Goal: Task Accomplishment & Management: Complete application form

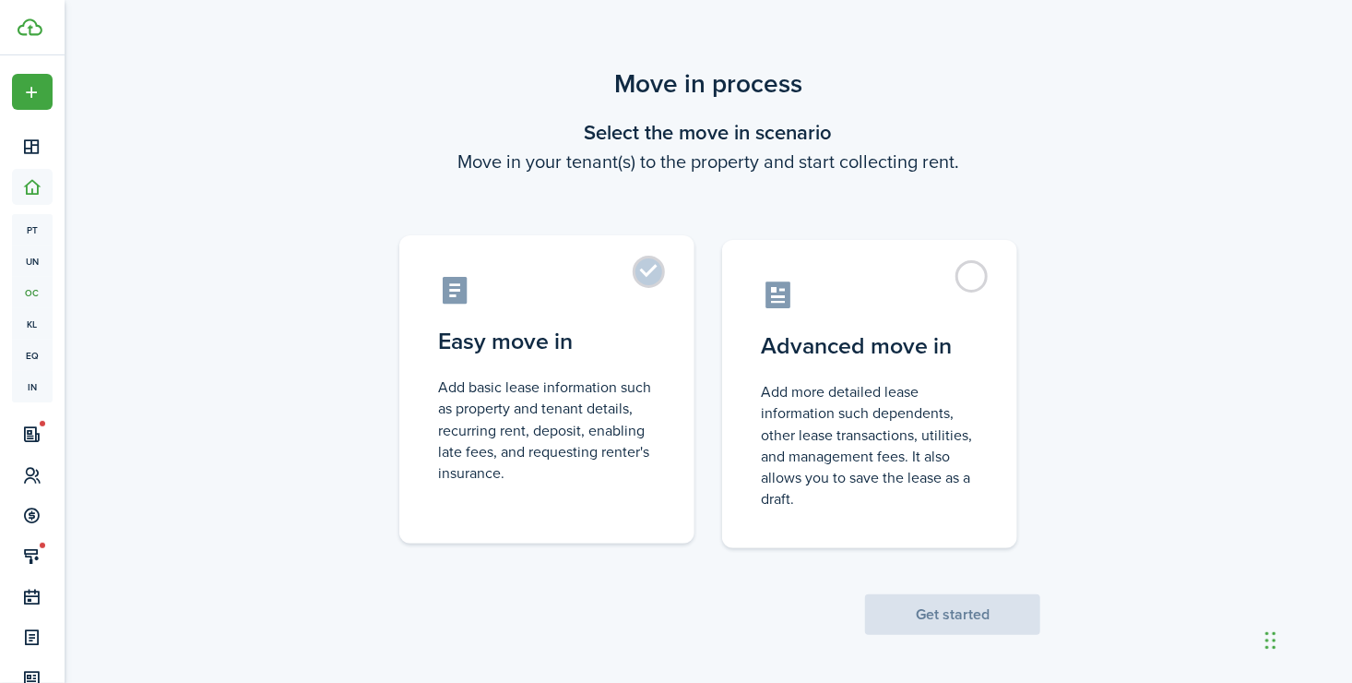
click at [650, 283] on label "Easy move in Add basic lease information such as property and tenant details, r…" at bounding box center [546, 389] width 295 height 308
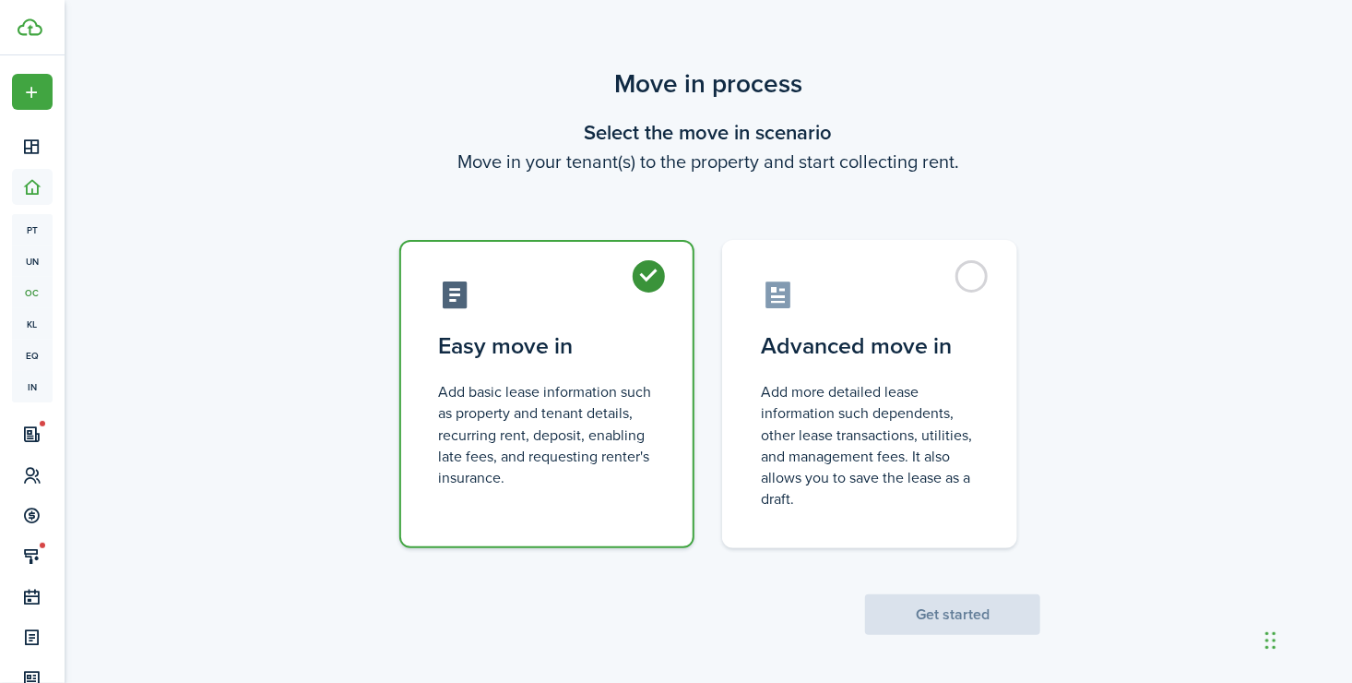
radio input "true"
click at [910, 605] on button "Get started" at bounding box center [952, 614] width 175 height 41
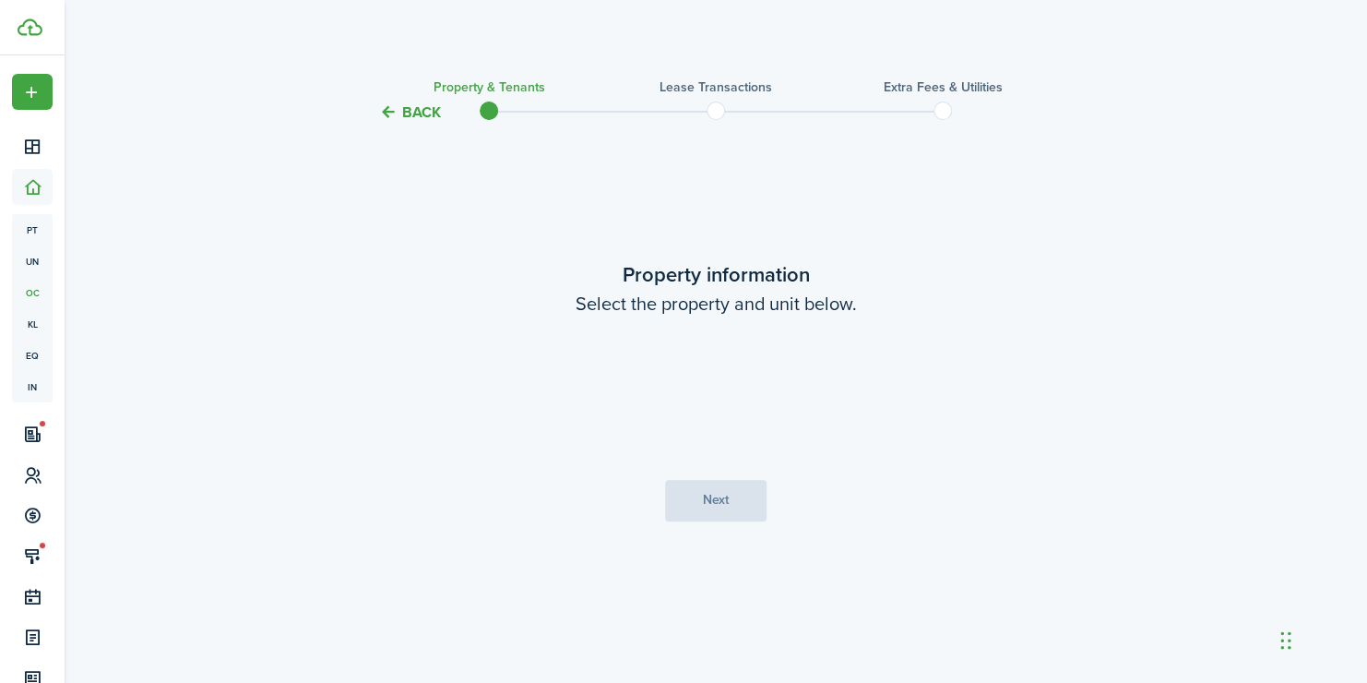
click at [631, 391] on loading-skeleton at bounding box center [715, 389] width 387 height 52
click at [631, 391] on input "Property" at bounding box center [715, 389] width 387 height 52
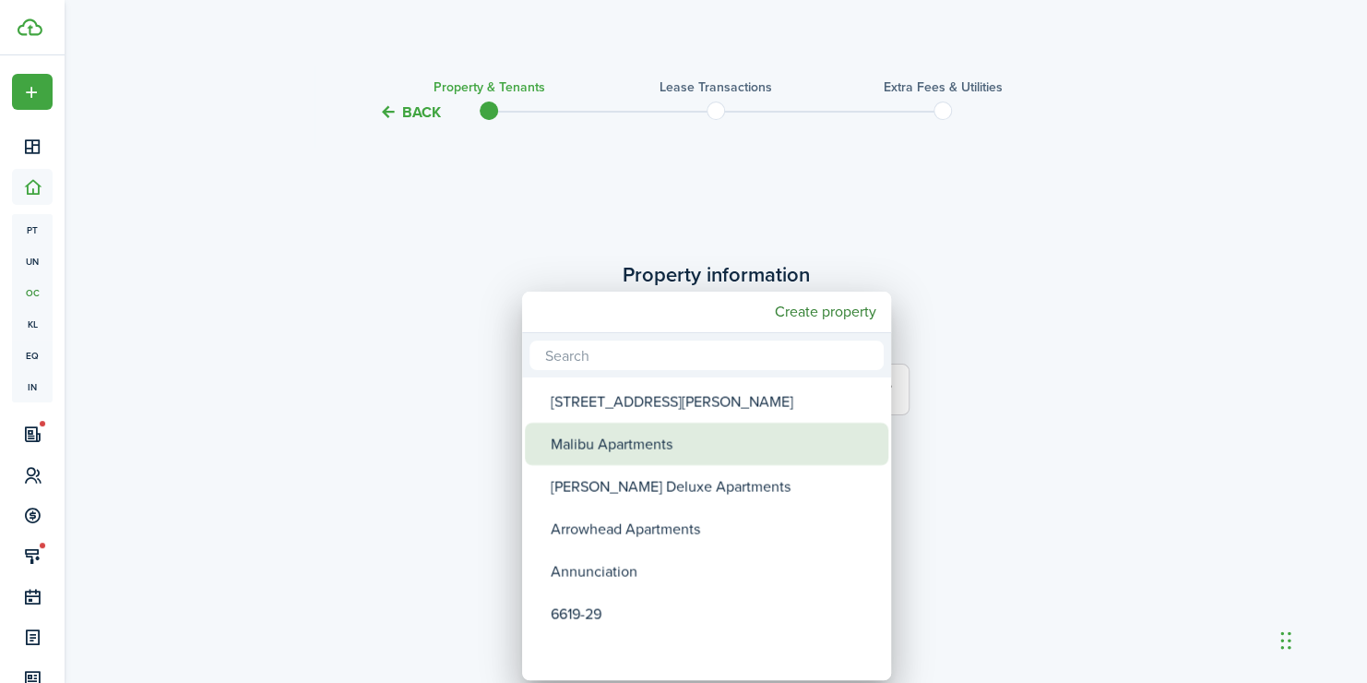
click at [613, 452] on div "Malibu Apartments" at bounding box center [714, 444] width 327 height 42
type input "Malibu Apartments"
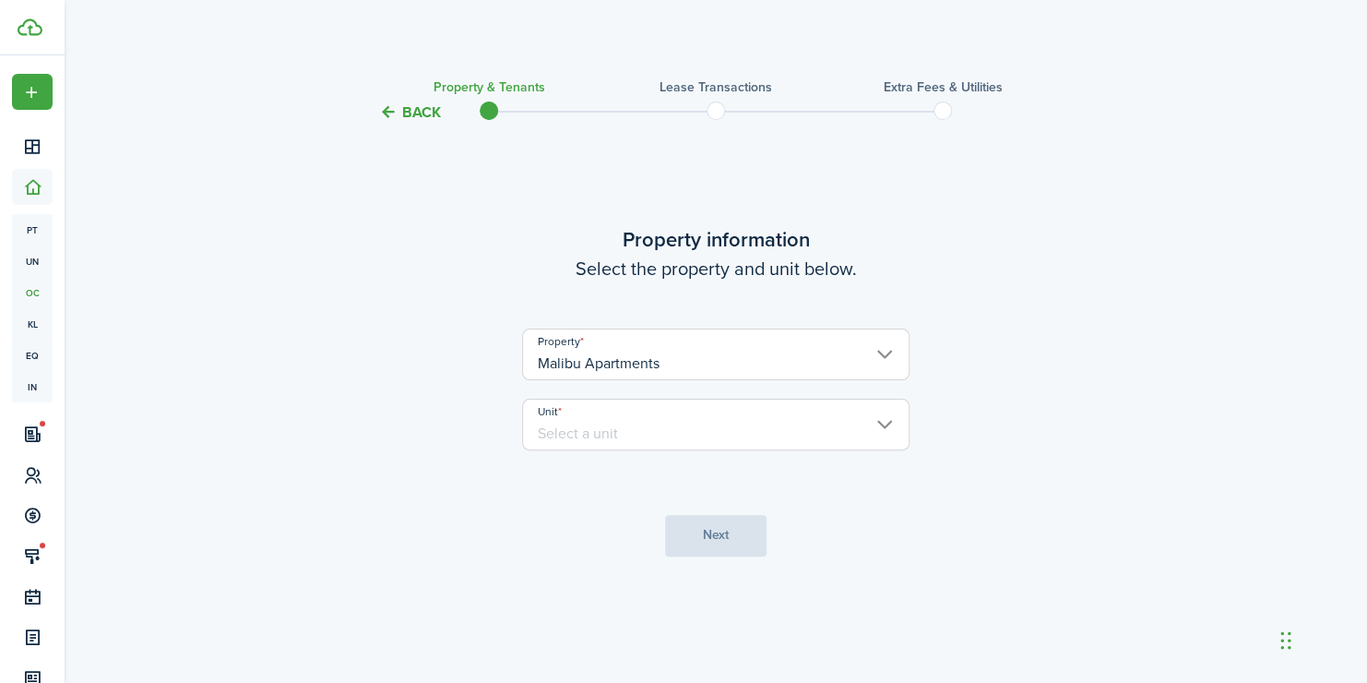
click at [589, 428] on input "Unit" at bounding box center [715, 425] width 387 height 52
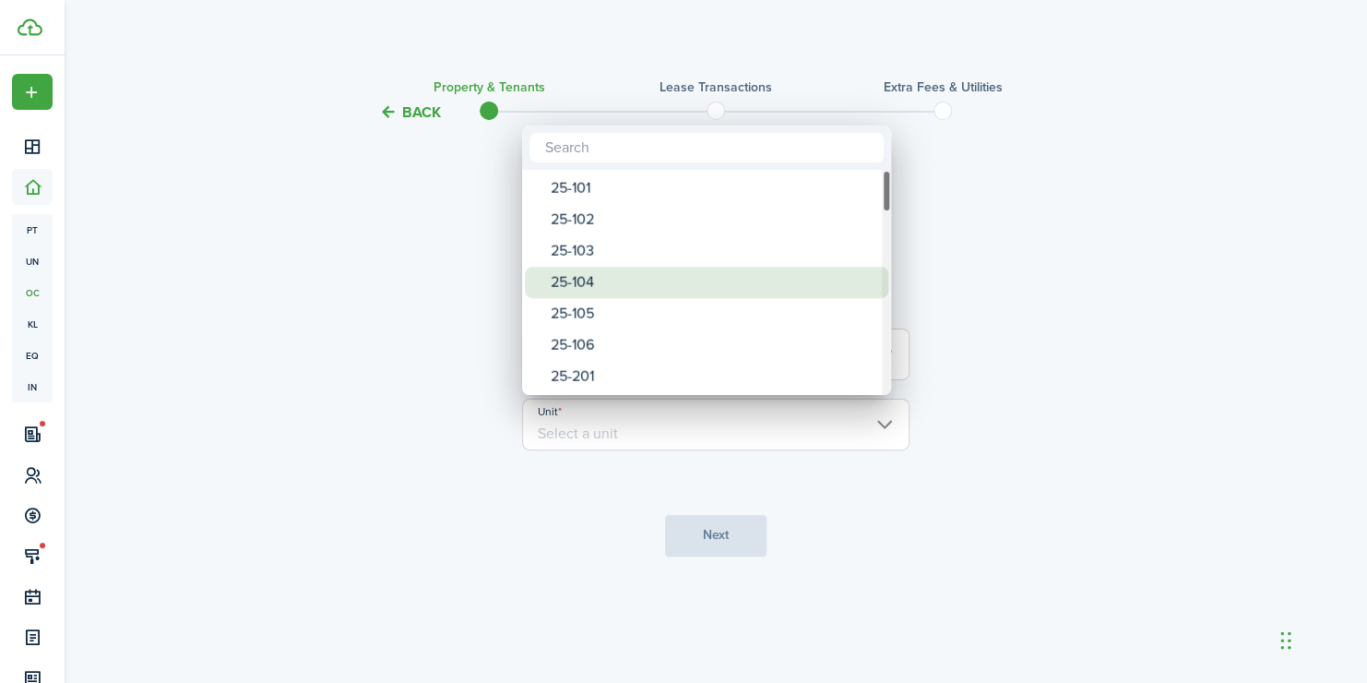
click at [597, 288] on div "25-104" at bounding box center [714, 282] width 327 height 31
type input "25-104"
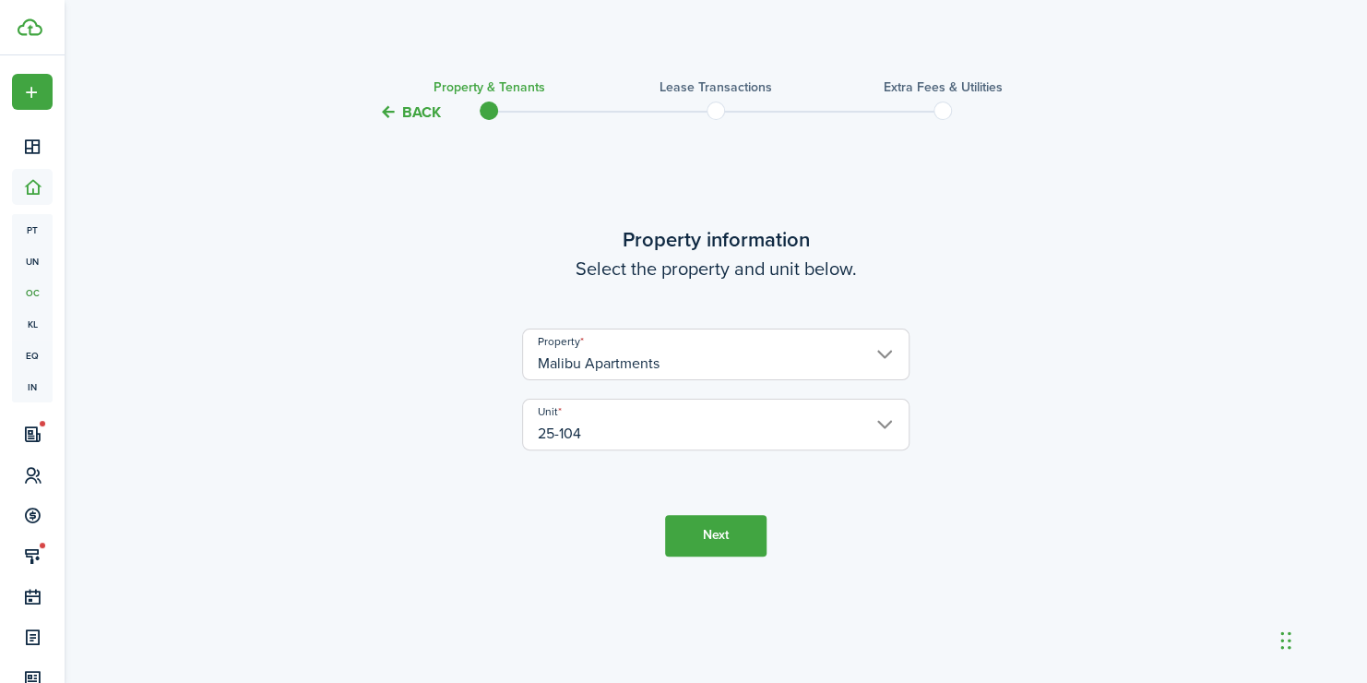
click at [724, 547] on button "Next" at bounding box center [715, 536] width 101 height 42
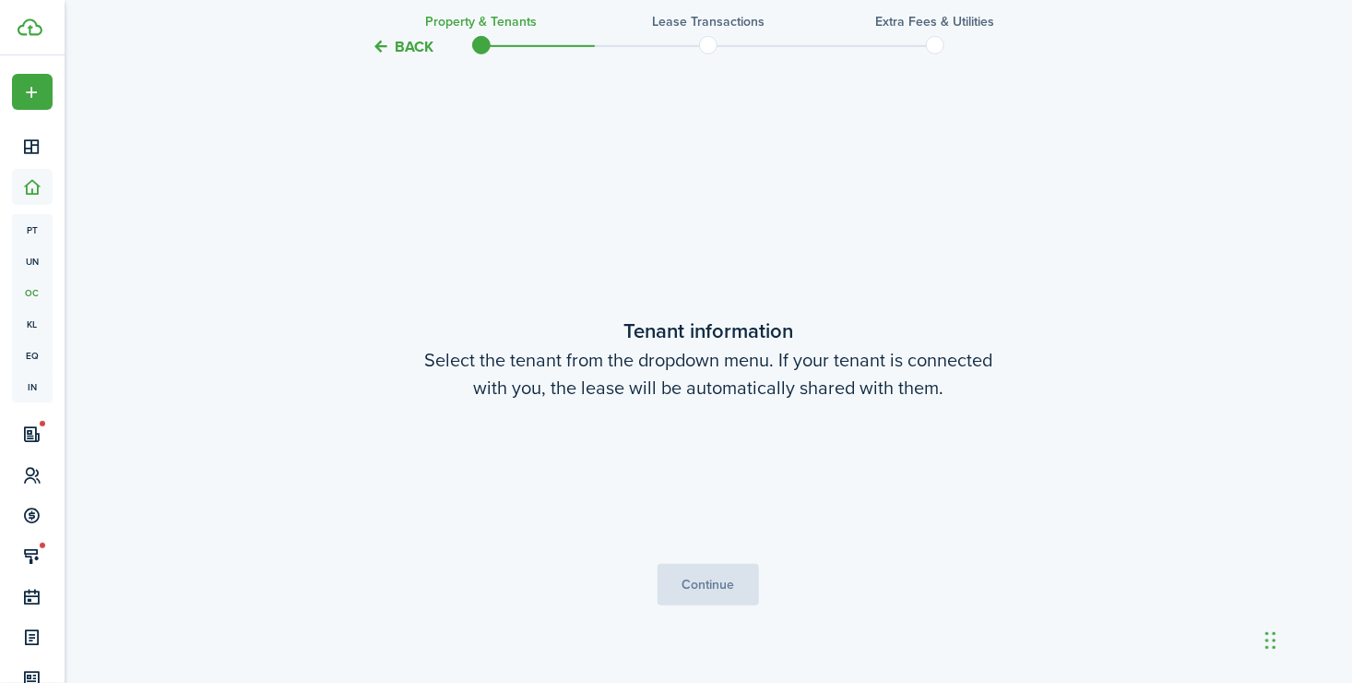
scroll to position [559, 0]
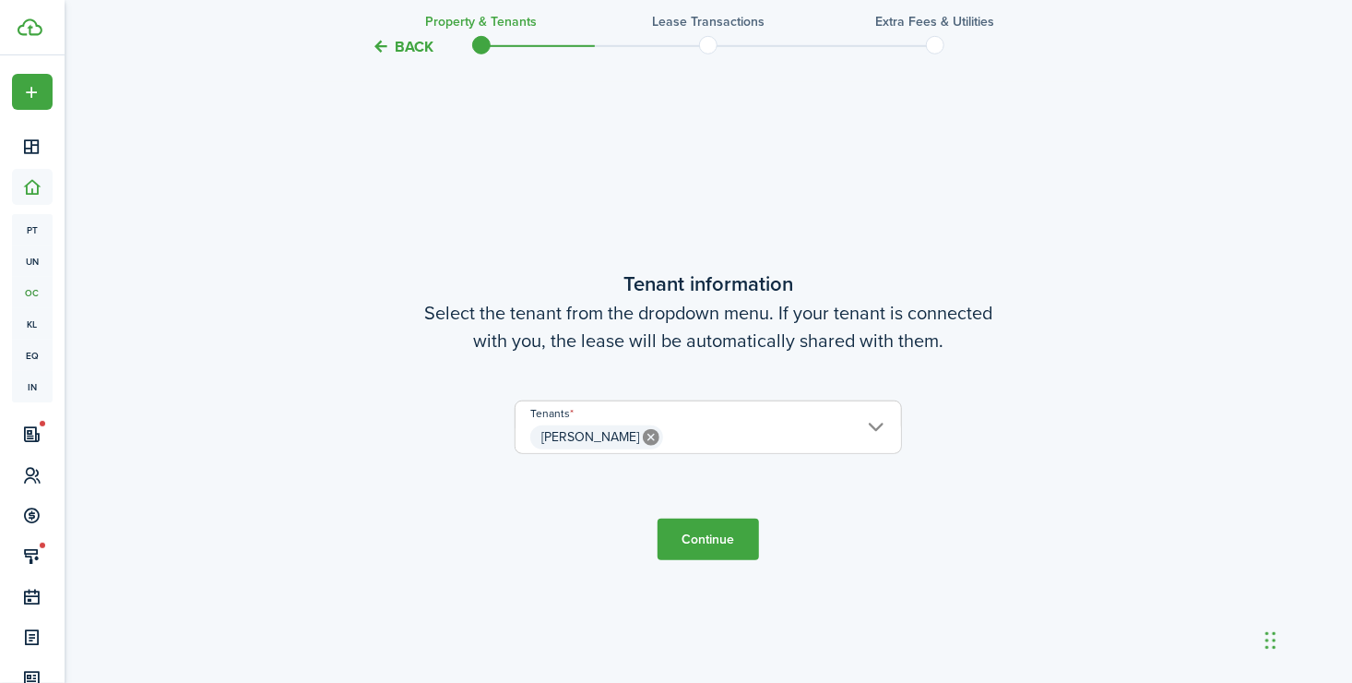
click at [668, 431] on span "[PERSON_NAME]" at bounding box center [709, 437] width 386 height 31
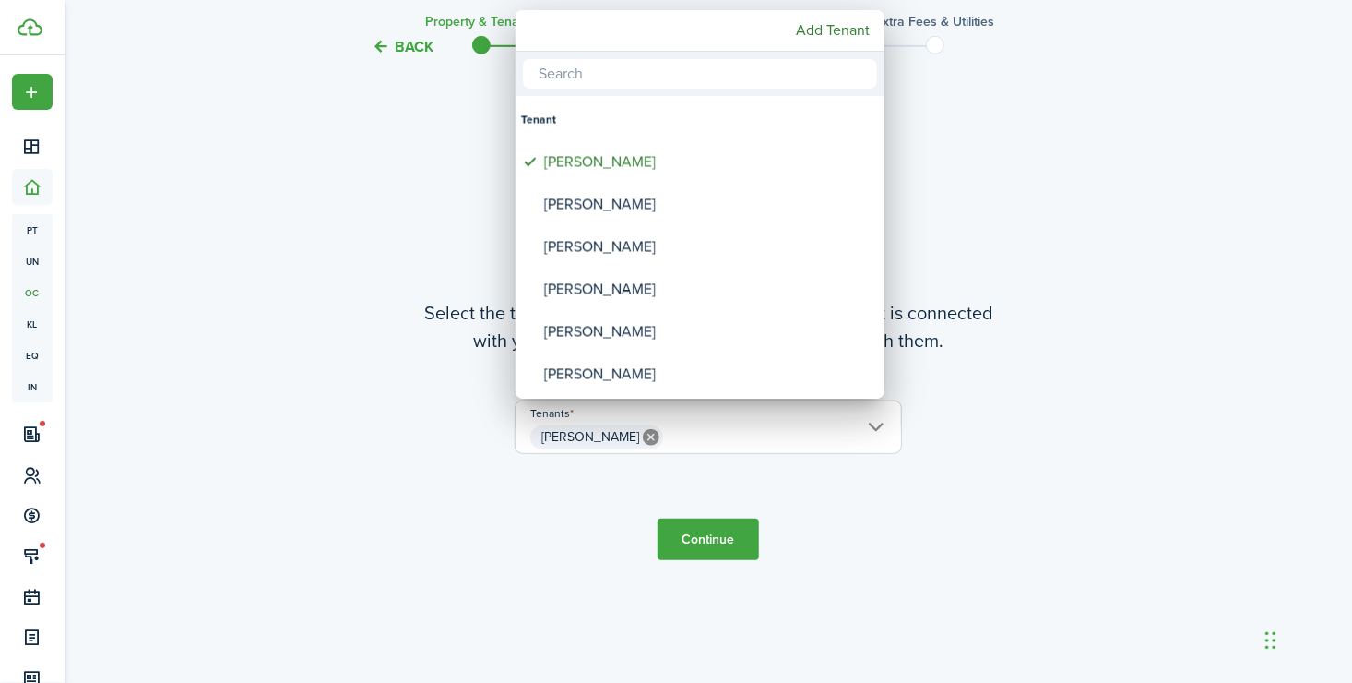
click at [840, 542] on div at bounding box center [676, 341] width 1648 height 978
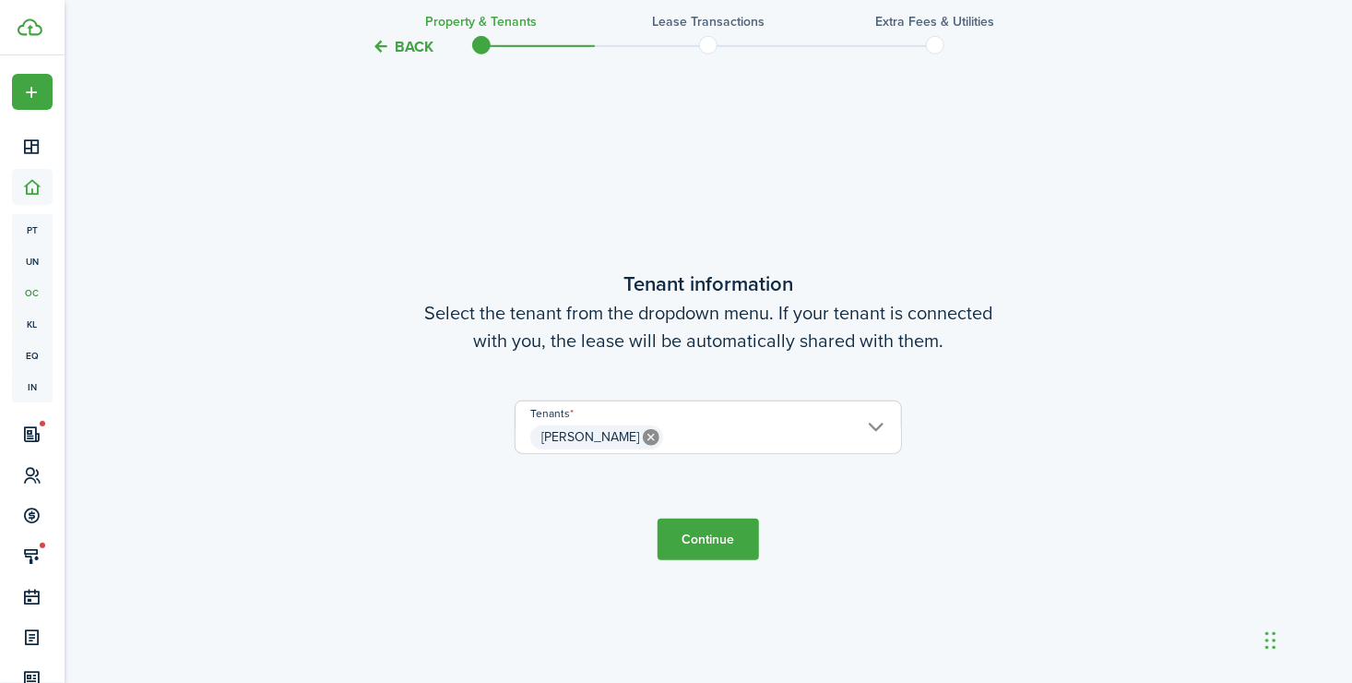
click at [702, 539] on button "Continue" at bounding box center [708, 539] width 101 height 42
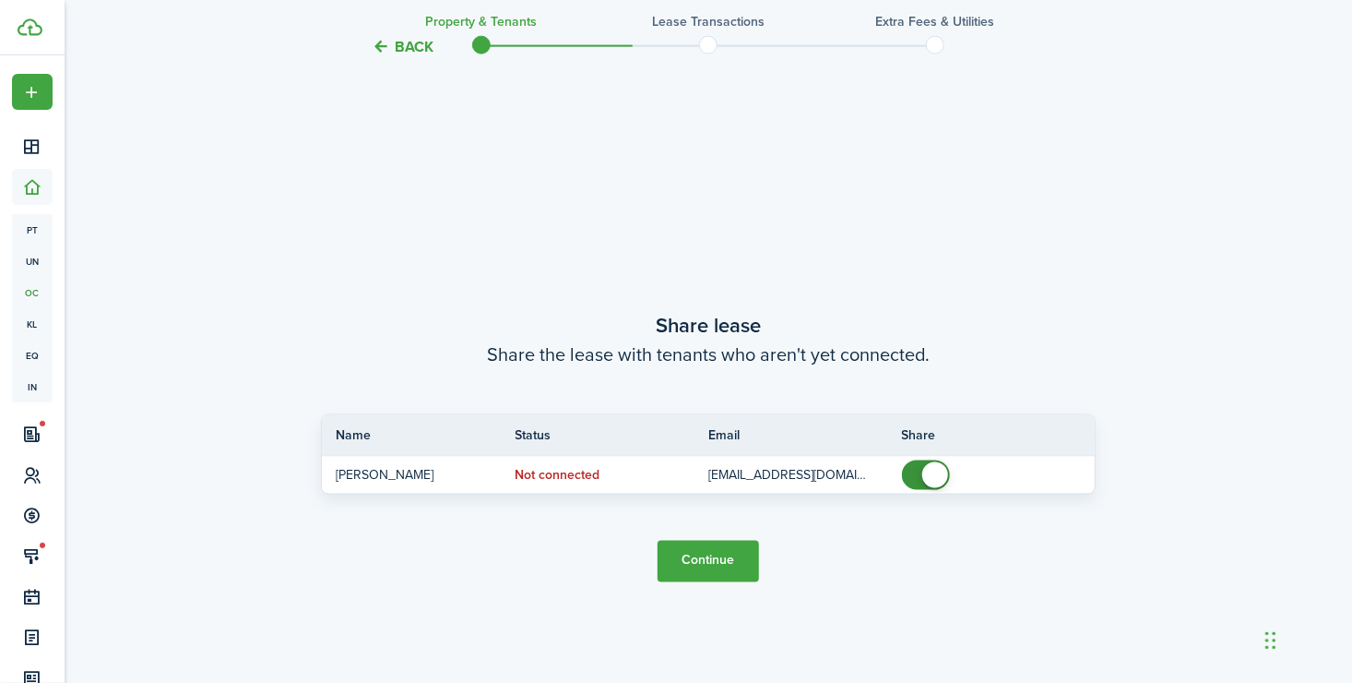
scroll to position [1242, 0]
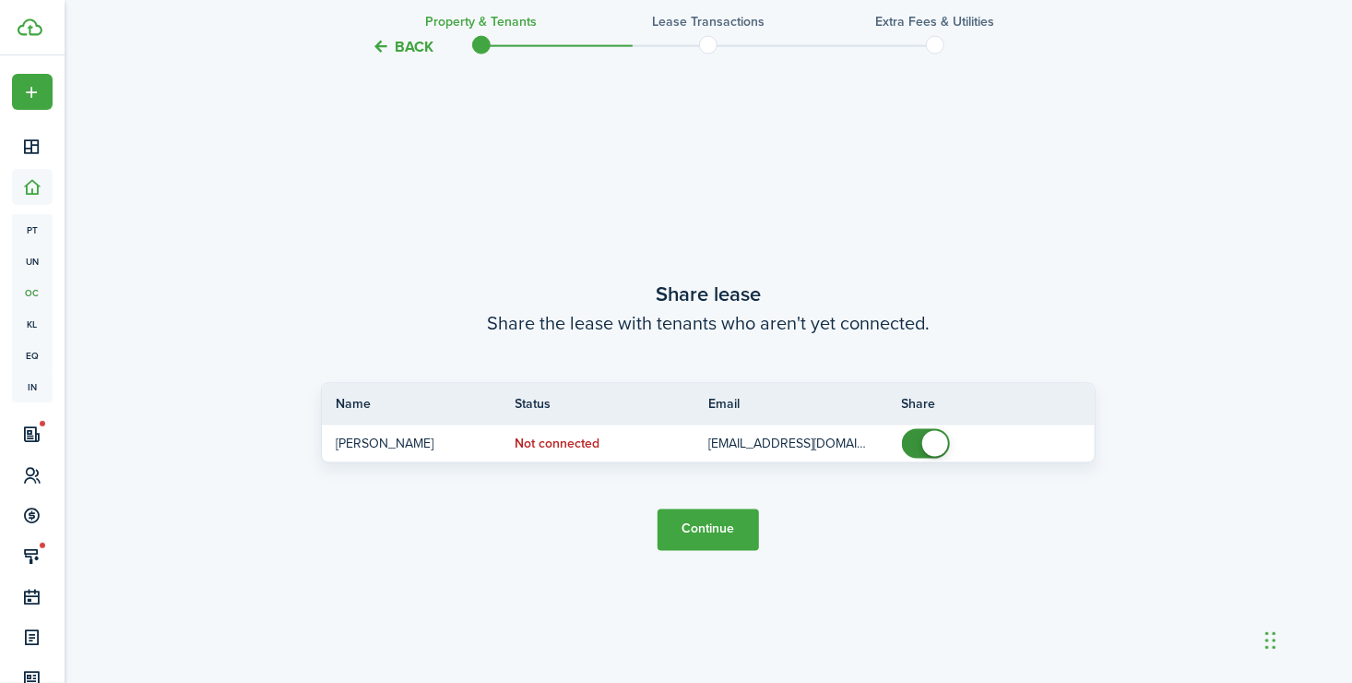
click at [720, 528] on button "Continue" at bounding box center [708, 530] width 101 height 42
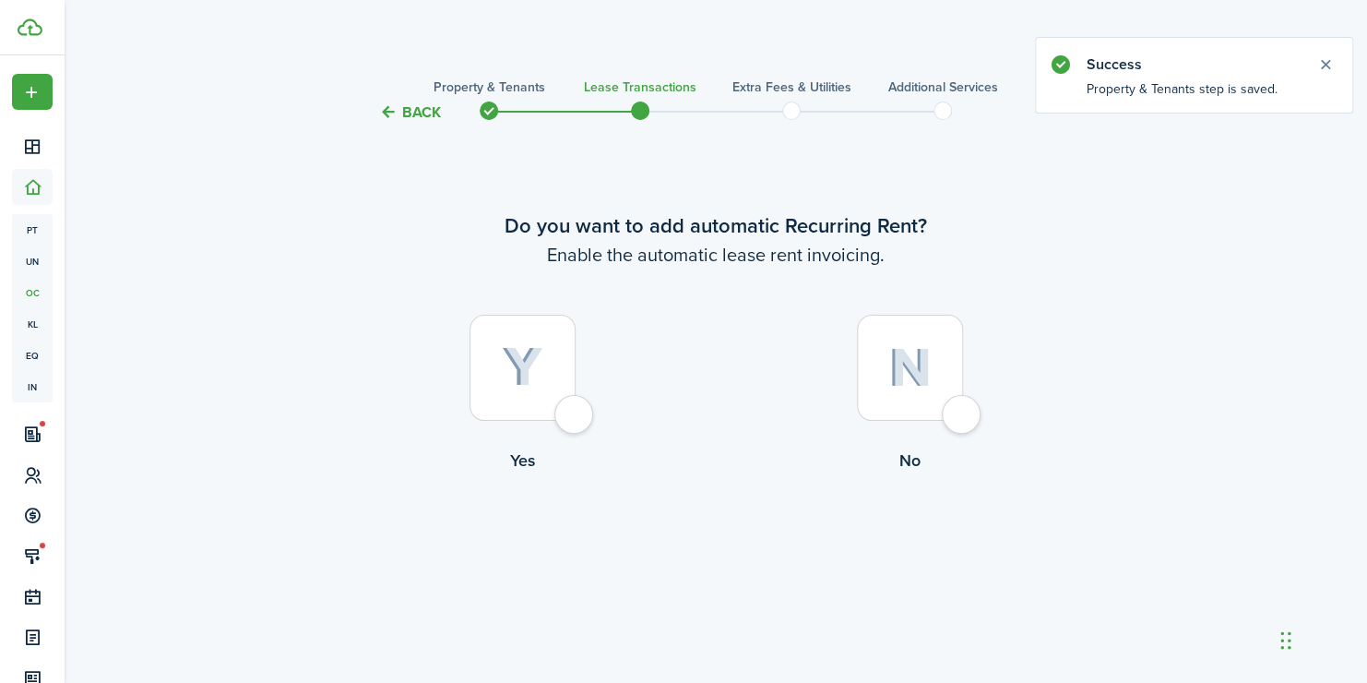
click at [530, 393] on div at bounding box center [523, 368] width 106 height 106
radio input "true"
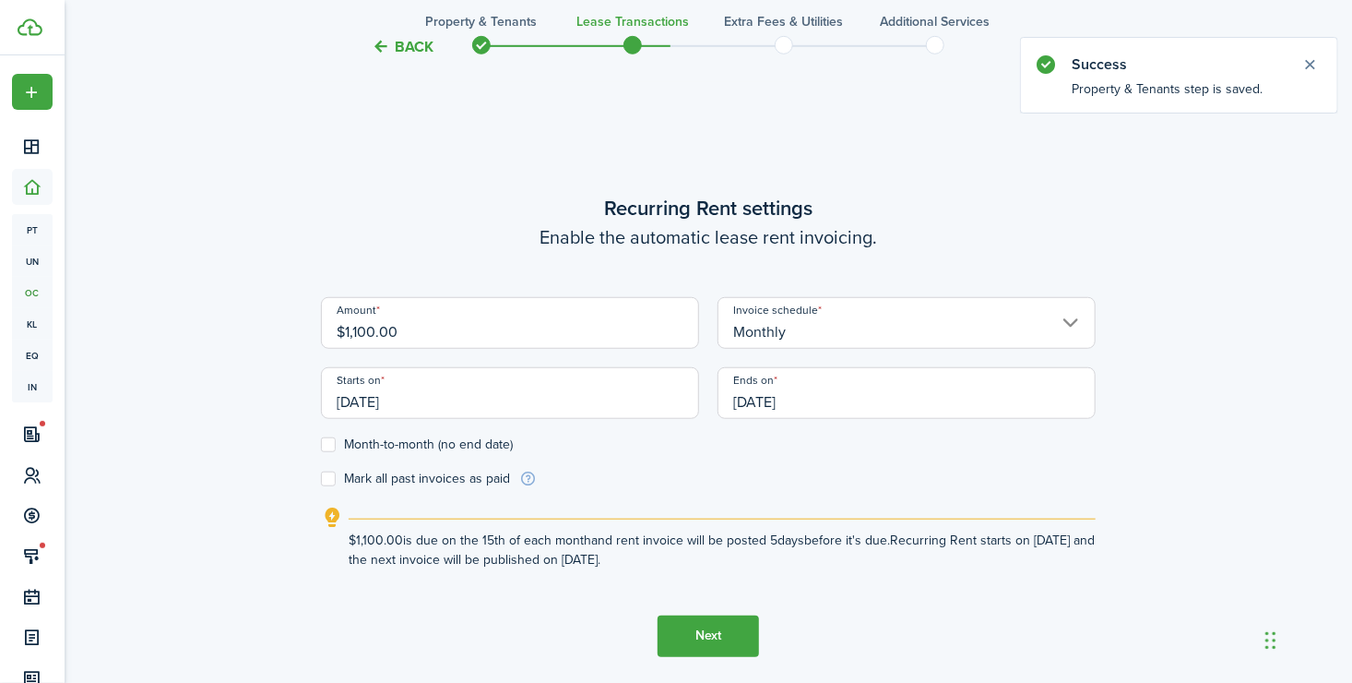
scroll to position [559, 0]
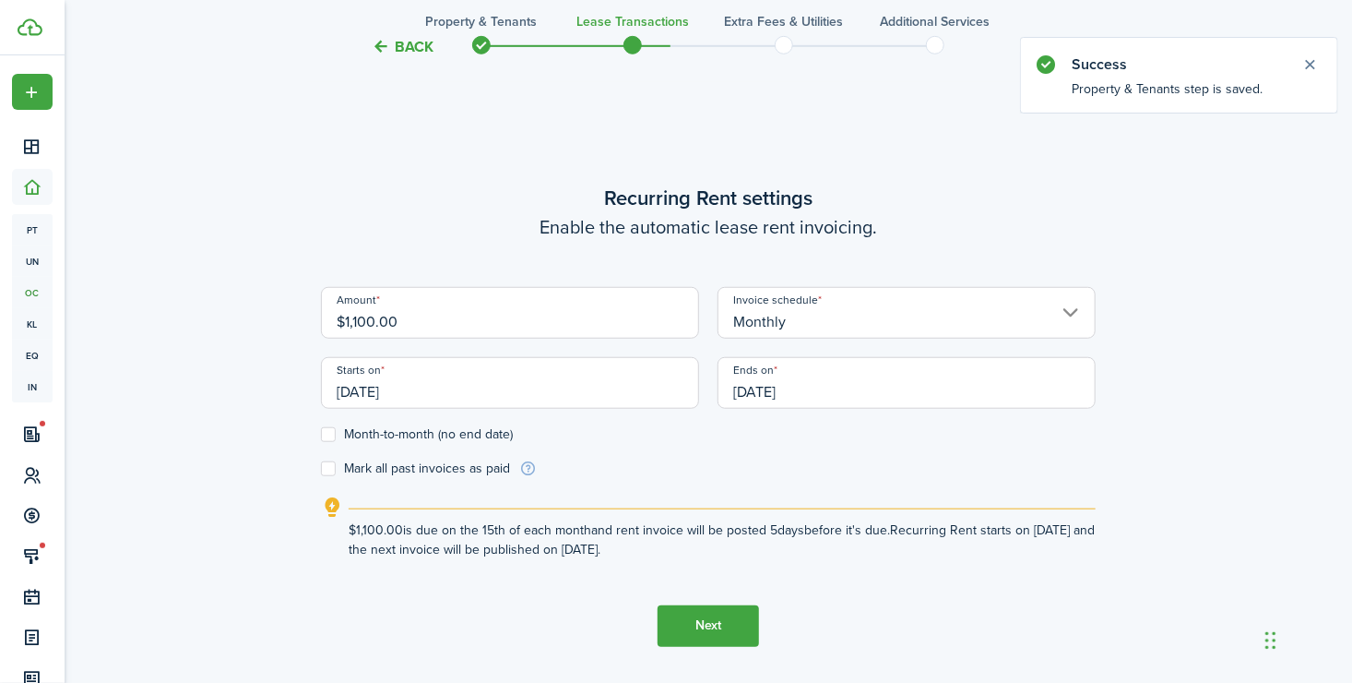
click at [355, 324] on input "$1,100.00" at bounding box center [510, 313] width 378 height 52
click at [414, 386] on input "[DATE]" at bounding box center [510, 383] width 378 height 52
type input "$1,200.00"
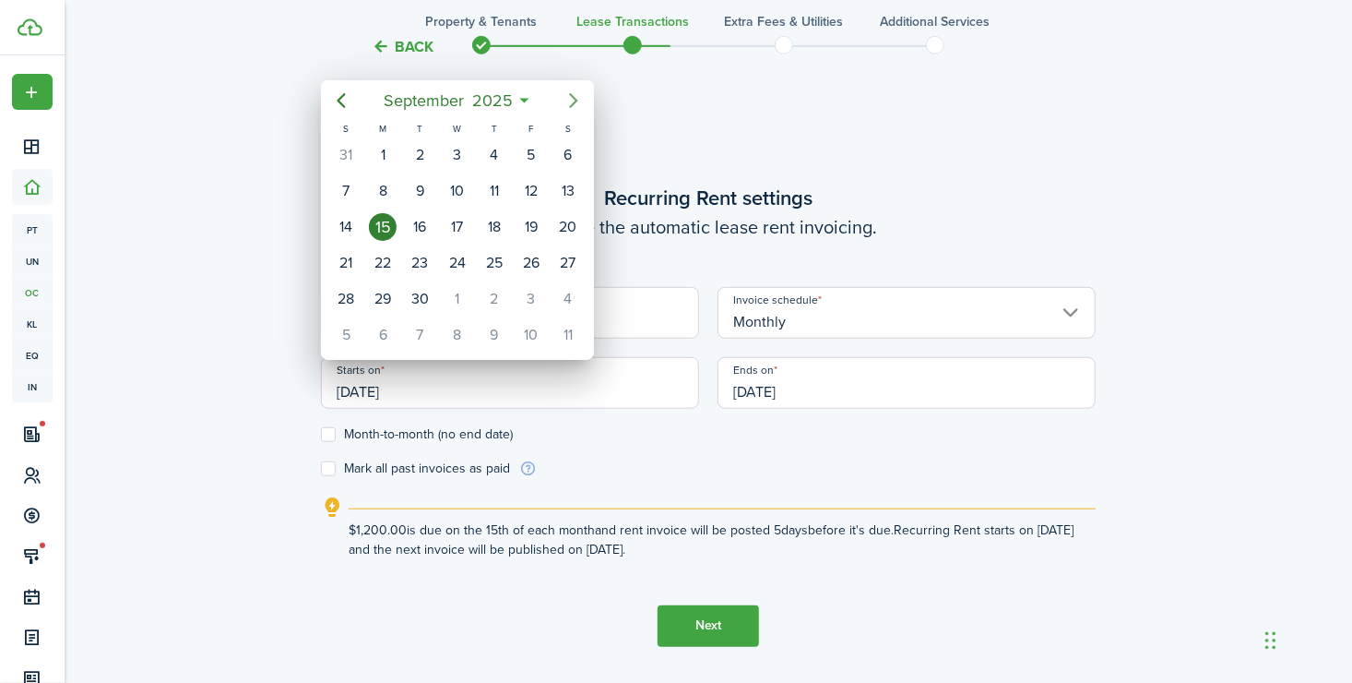
click at [577, 100] on icon "Next page" at bounding box center [574, 100] width 8 height 15
click at [562, 155] on div "1" at bounding box center [568, 155] width 28 height 28
type input "[DATE]"
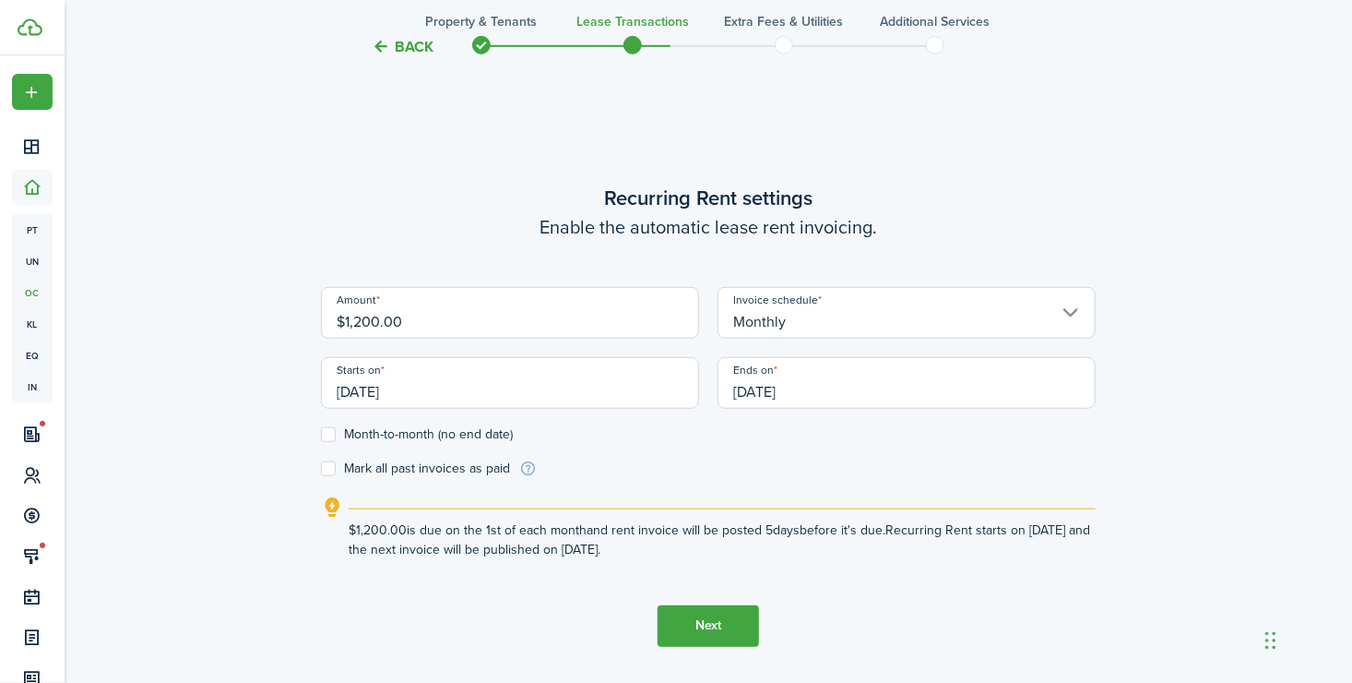
click at [803, 394] on input "[DATE]" at bounding box center [907, 383] width 378 height 52
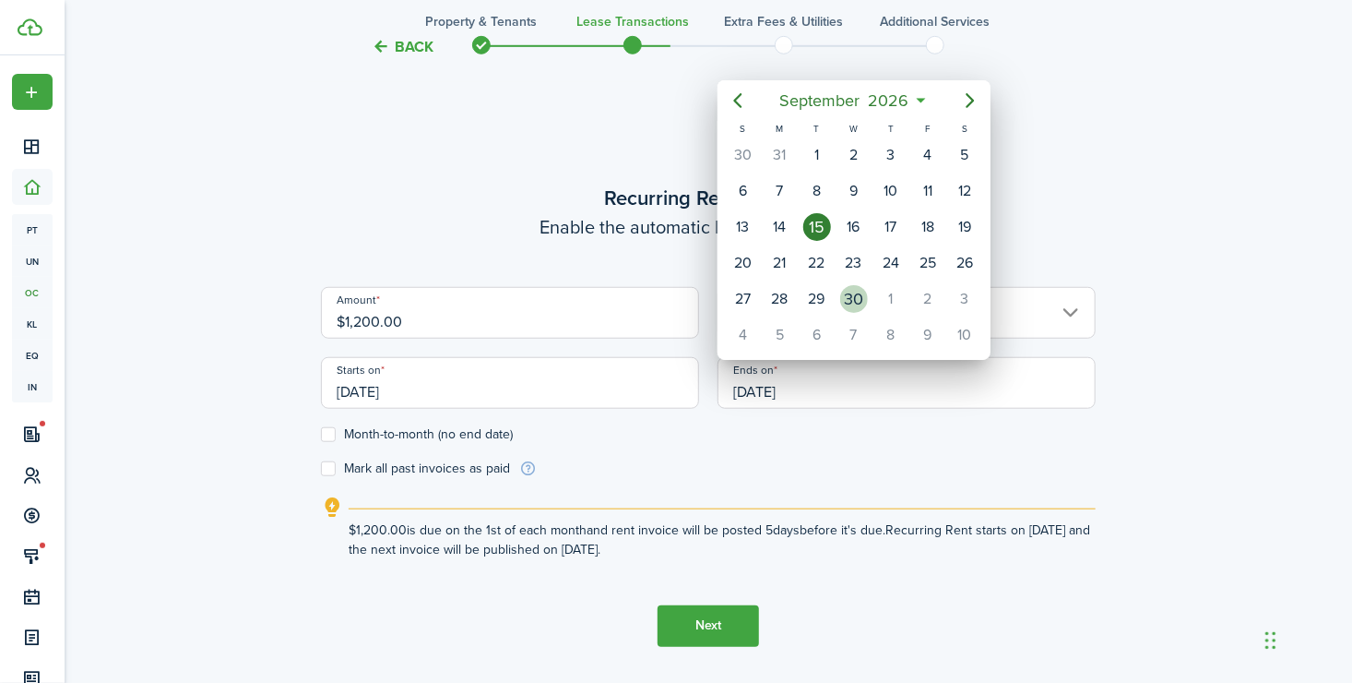
click at [851, 291] on div "30" at bounding box center [854, 299] width 28 height 28
type input "[DATE]"
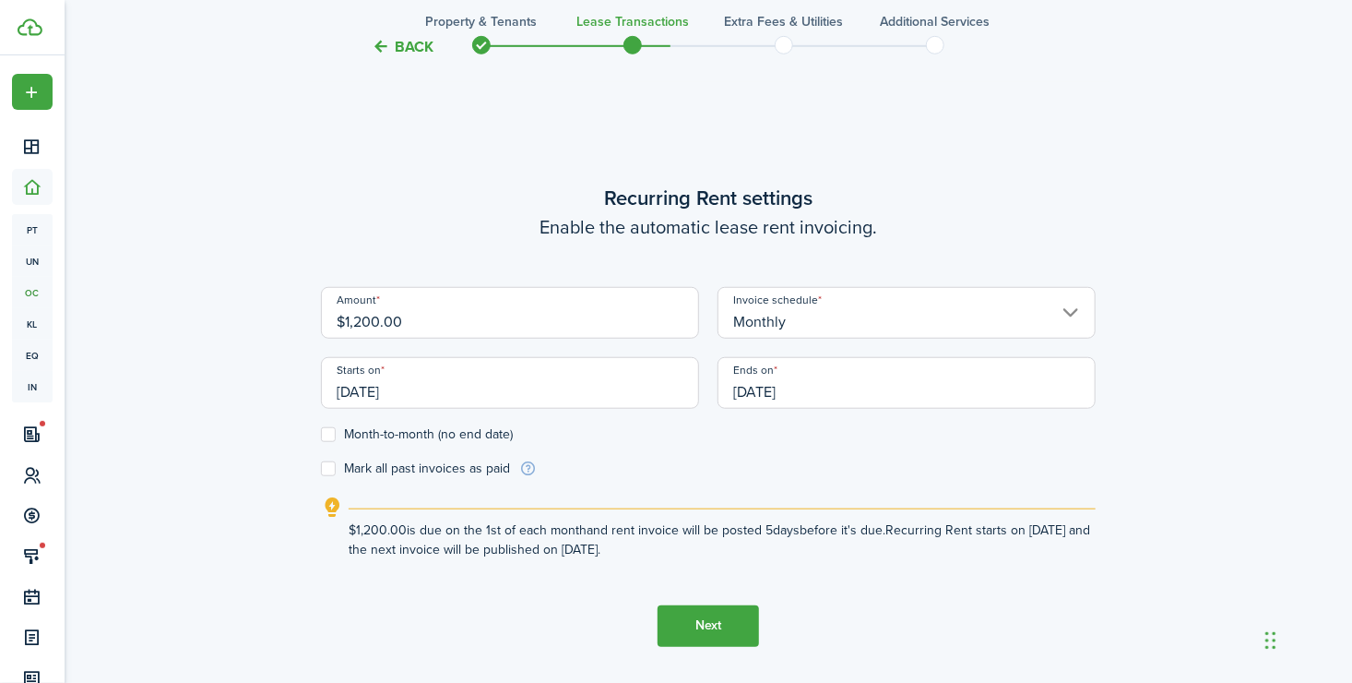
click at [708, 627] on button "Next" at bounding box center [708, 626] width 101 height 42
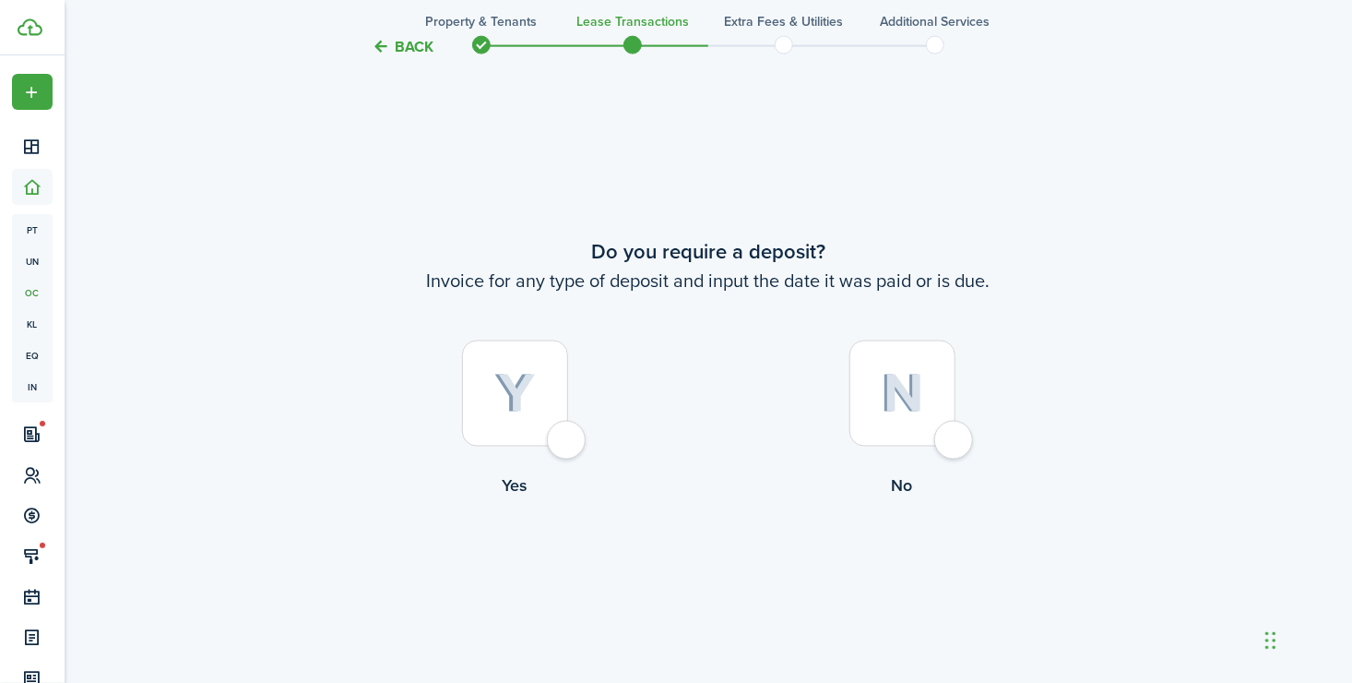
scroll to position [1242, 0]
click at [935, 436] on div at bounding box center [903, 392] width 106 height 106
radio input "true"
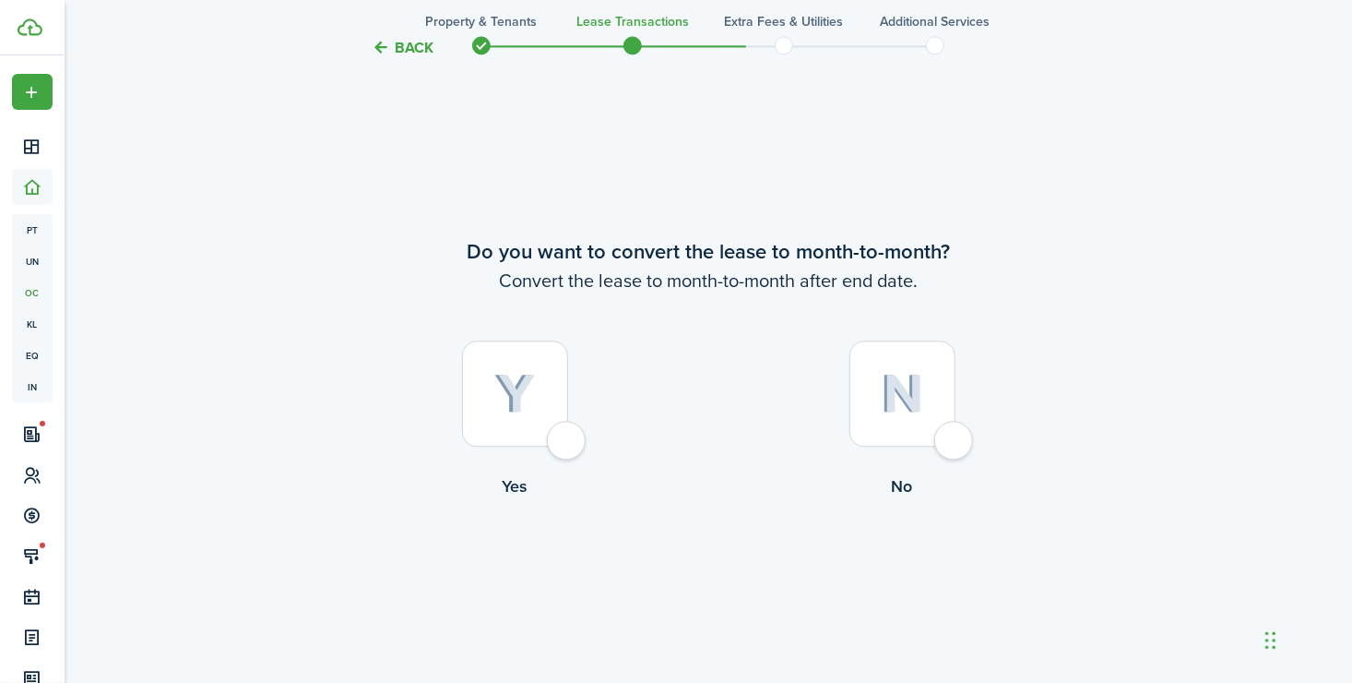
scroll to position [1924, 0]
click at [520, 426] on div at bounding box center [515, 392] width 106 height 106
radio input "true"
click at [695, 568] on button "Continue" at bounding box center [708, 574] width 101 height 42
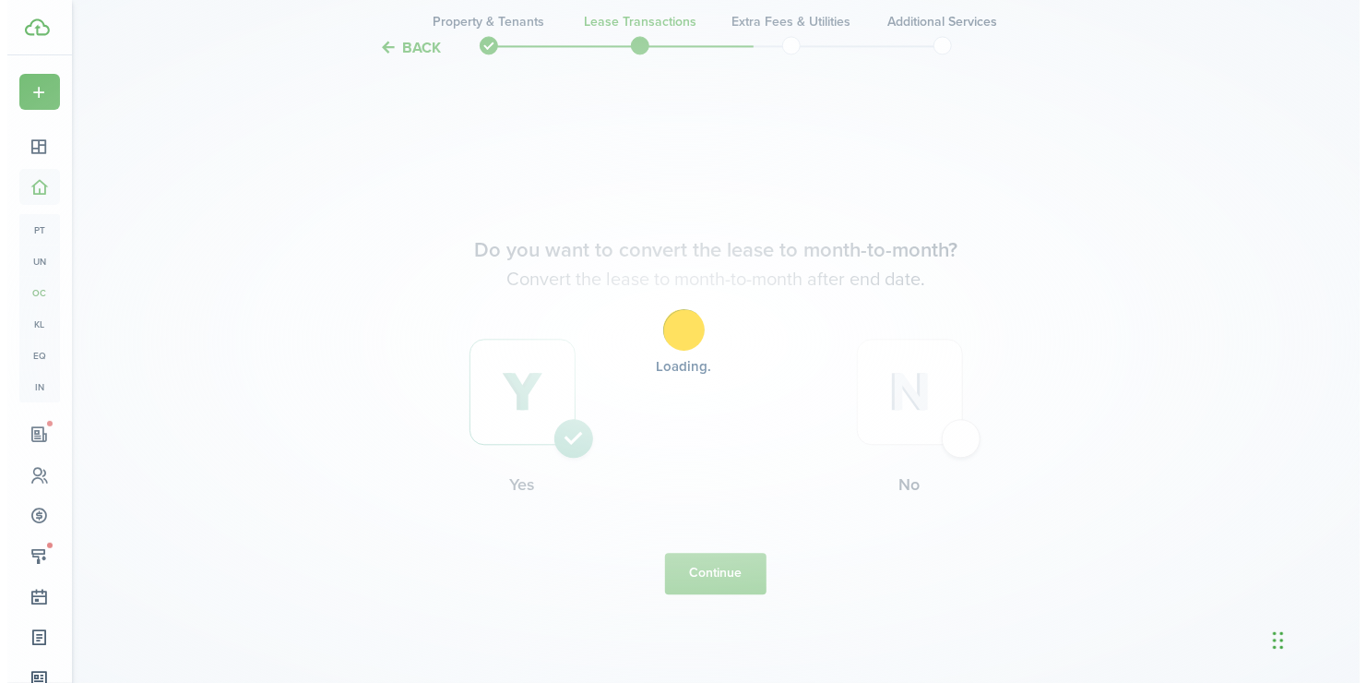
scroll to position [0, 0]
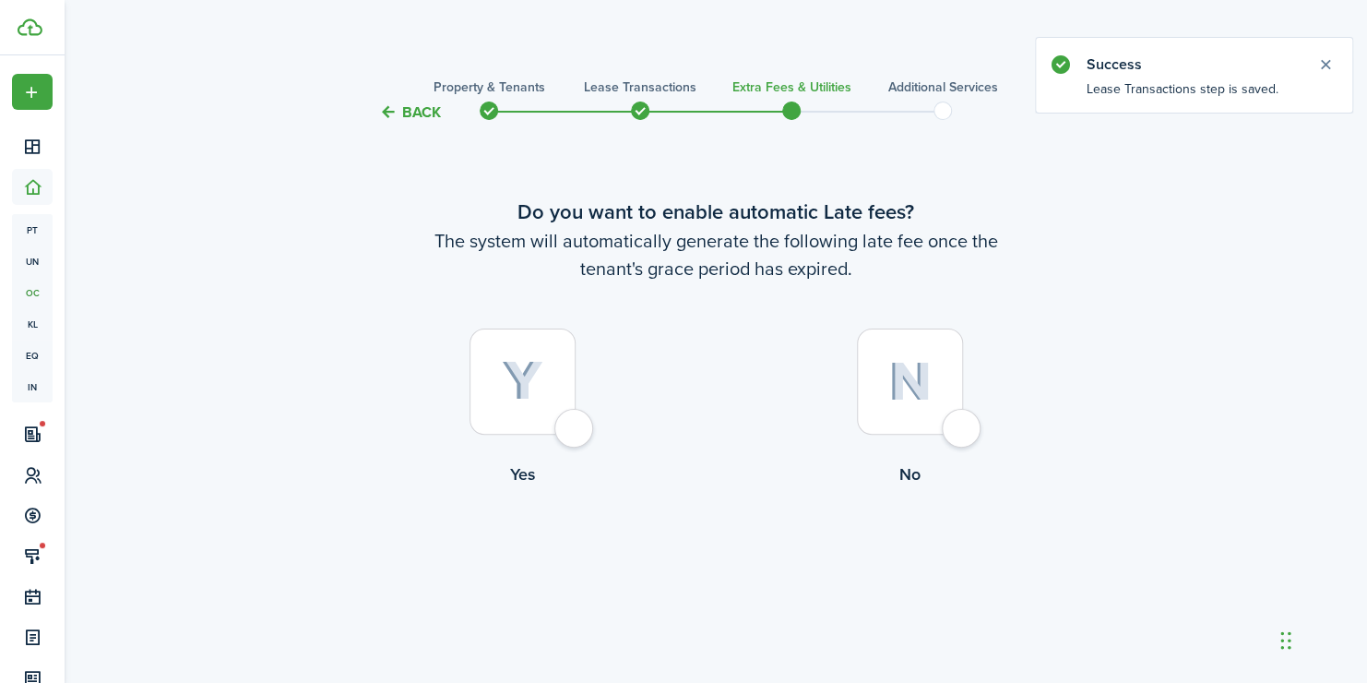
click at [930, 405] on div at bounding box center [910, 381] width 106 height 106
radio input "true"
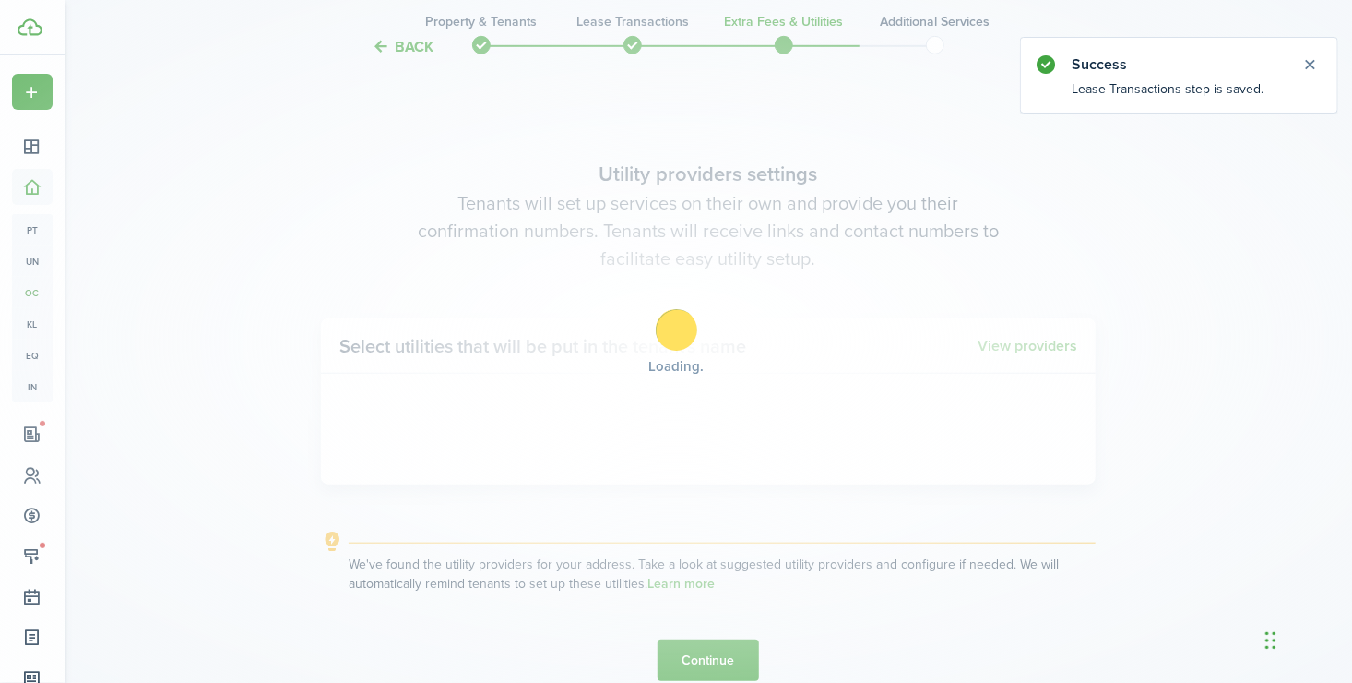
scroll to position [559, 0]
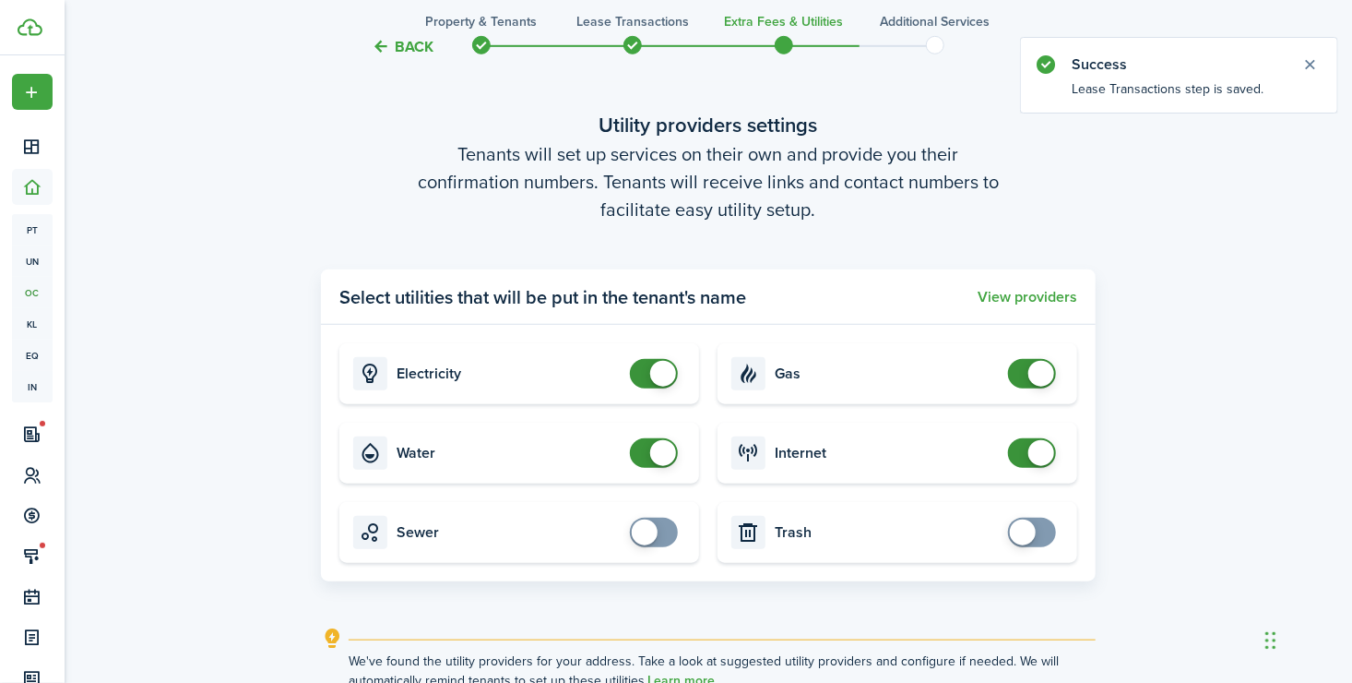
checkbox input "false"
click at [645, 455] on span at bounding box center [654, 453] width 18 height 30
checkbox input "false"
click at [1023, 368] on span at bounding box center [1032, 374] width 18 height 30
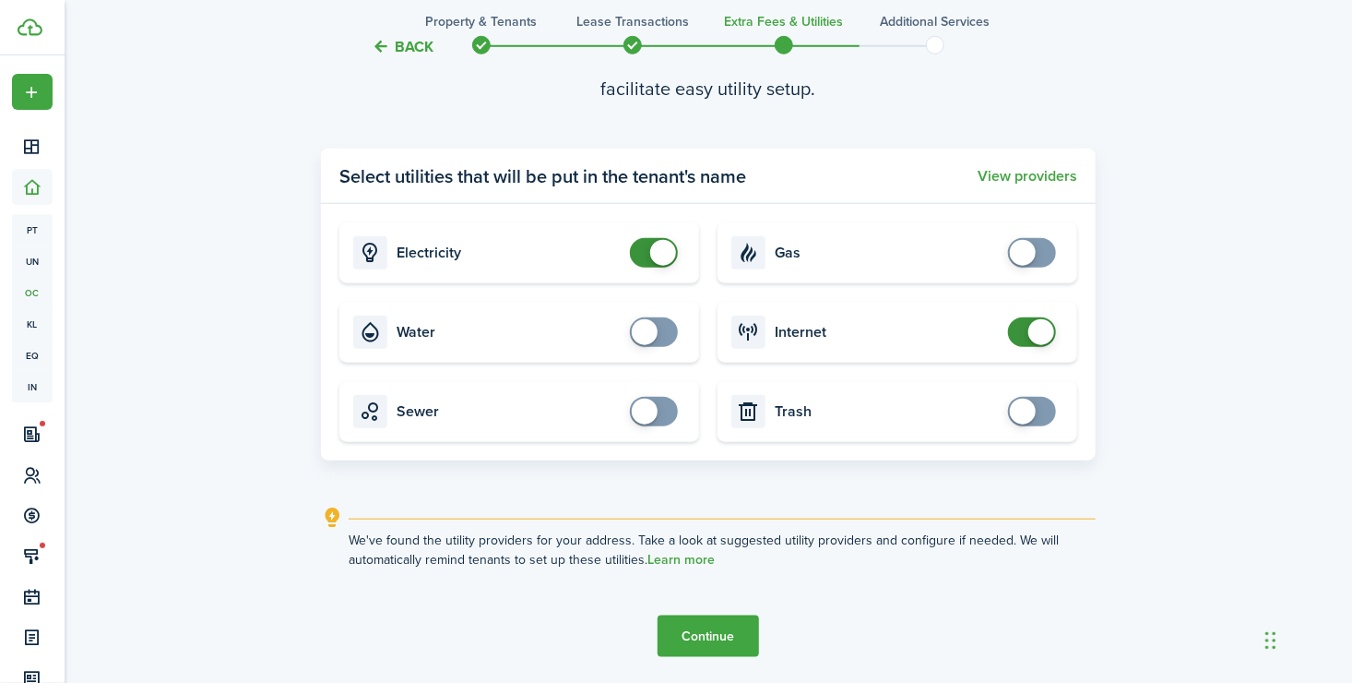
scroll to position [742, 0]
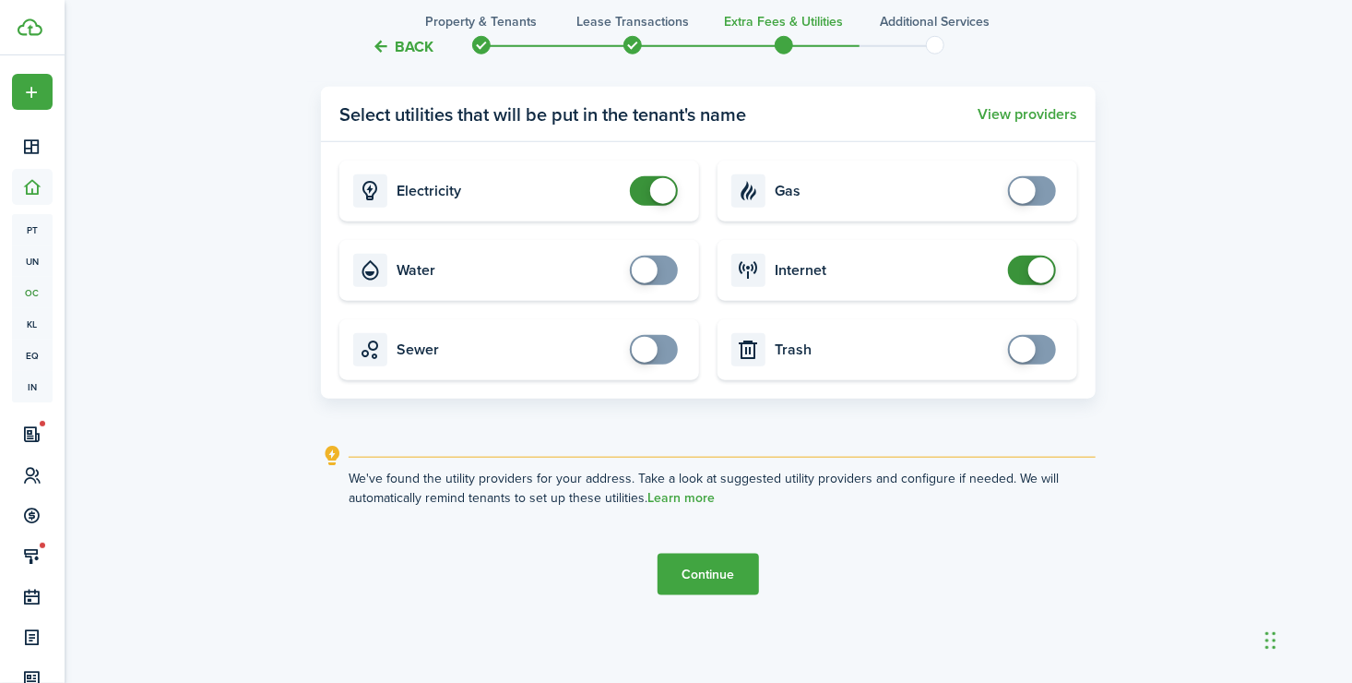
click at [733, 573] on button "Continue" at bounding box center [708, 574] width 101 height 42
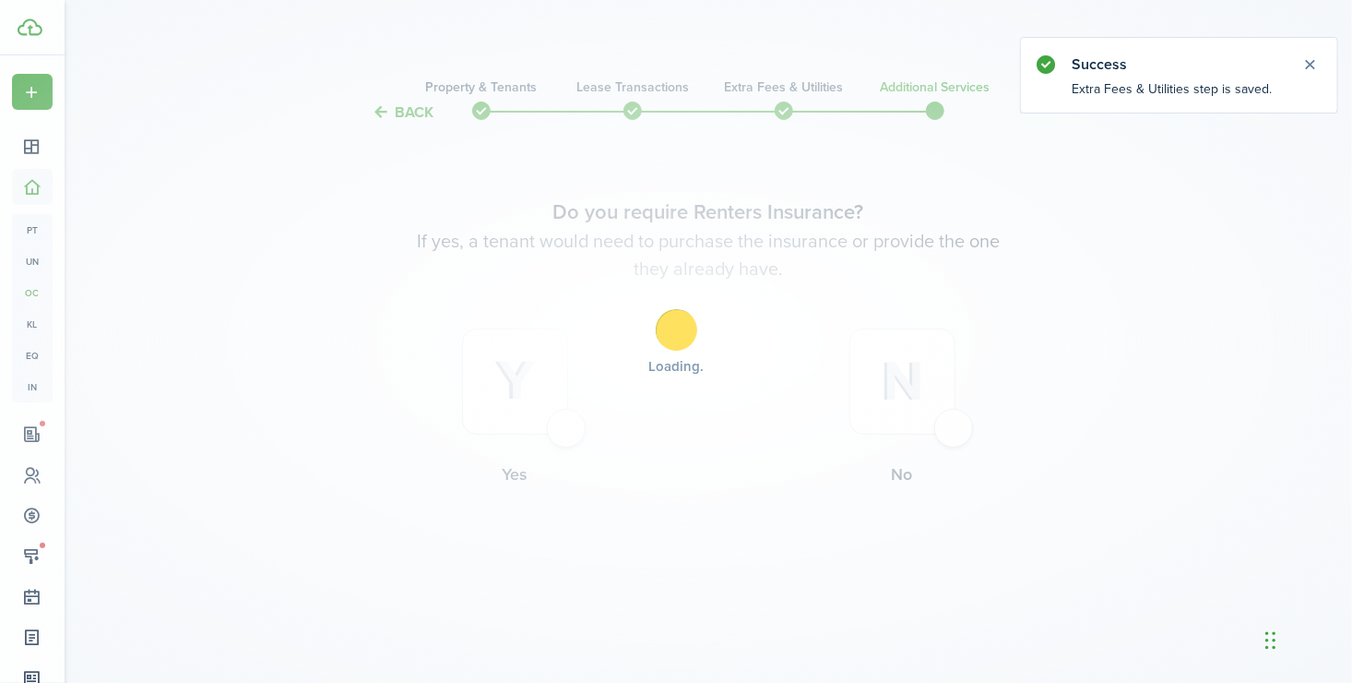
scroll to position [0, 0]
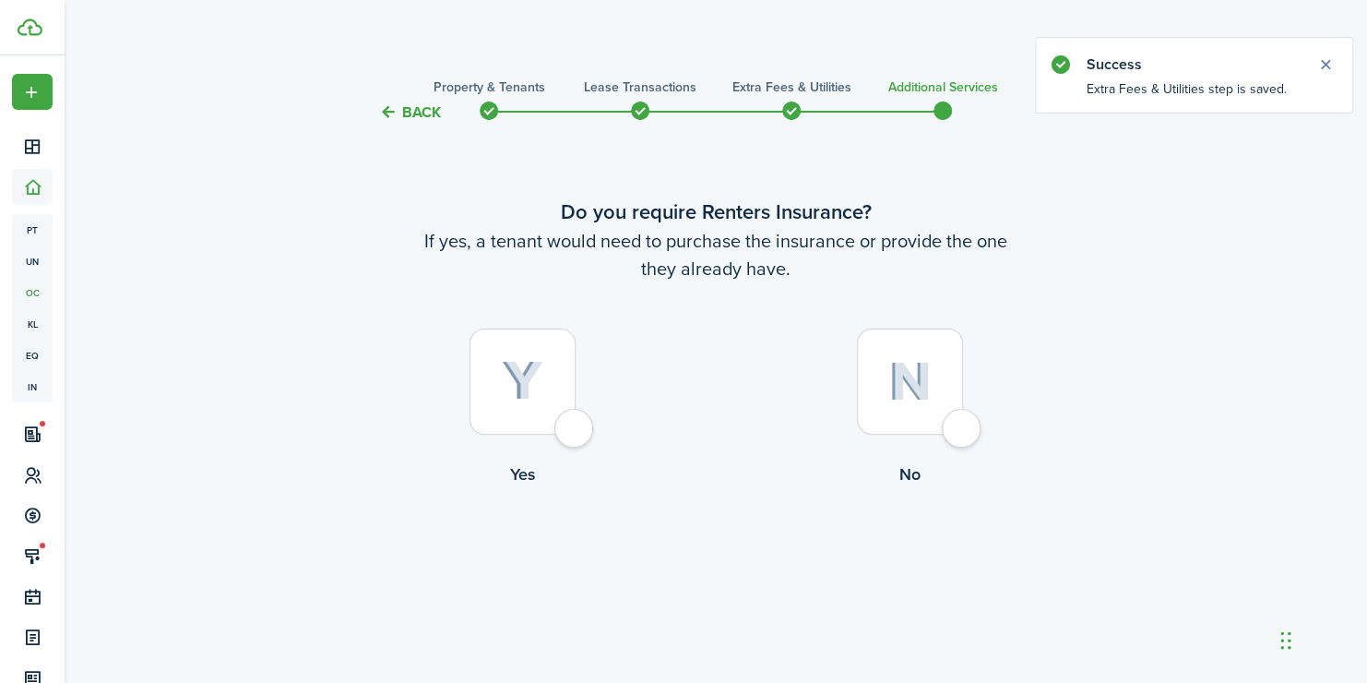
click at [983, 427] on label "No" at bounding box center [909, 411] width 387 height 167
radio input "true"
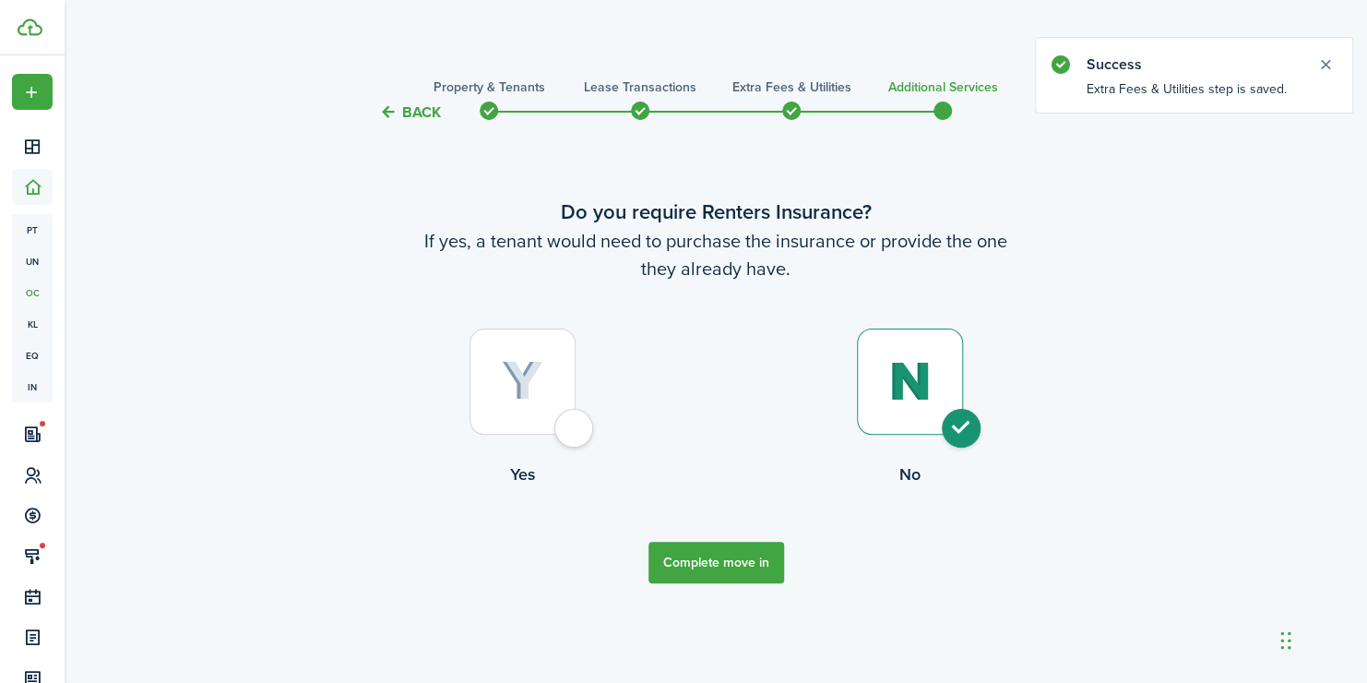
click at [700, 565] on button "Complete move in" at bounding box center [717, 563] width 136 height 42
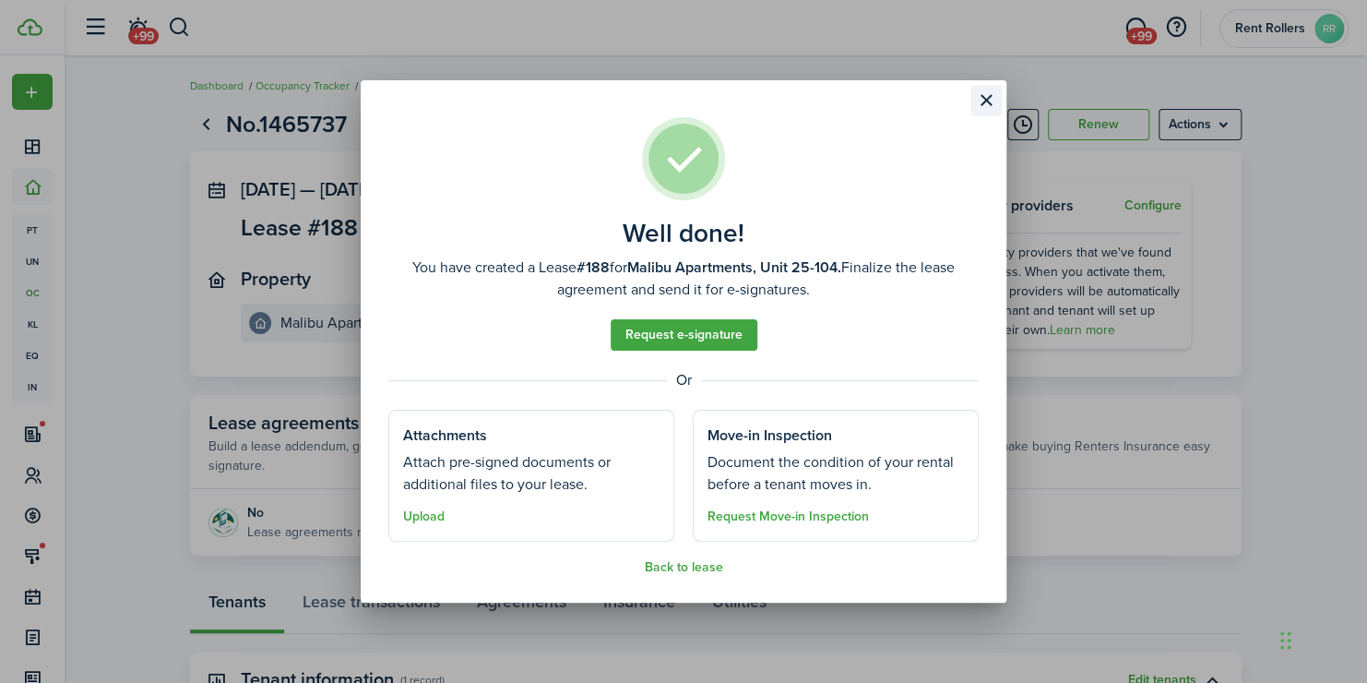
click at [981, 100] on button "Close modal" at bounding box center [985, 100] width 31 height 31
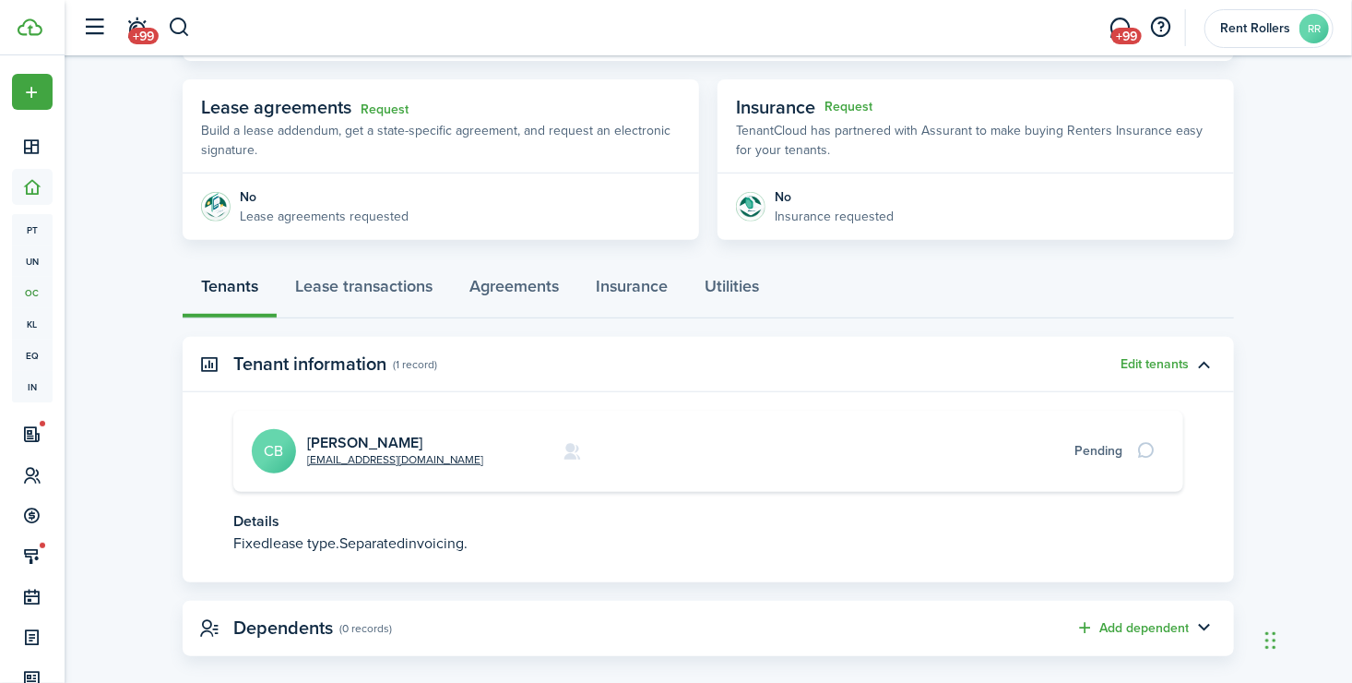
scroll to position [339, 0]
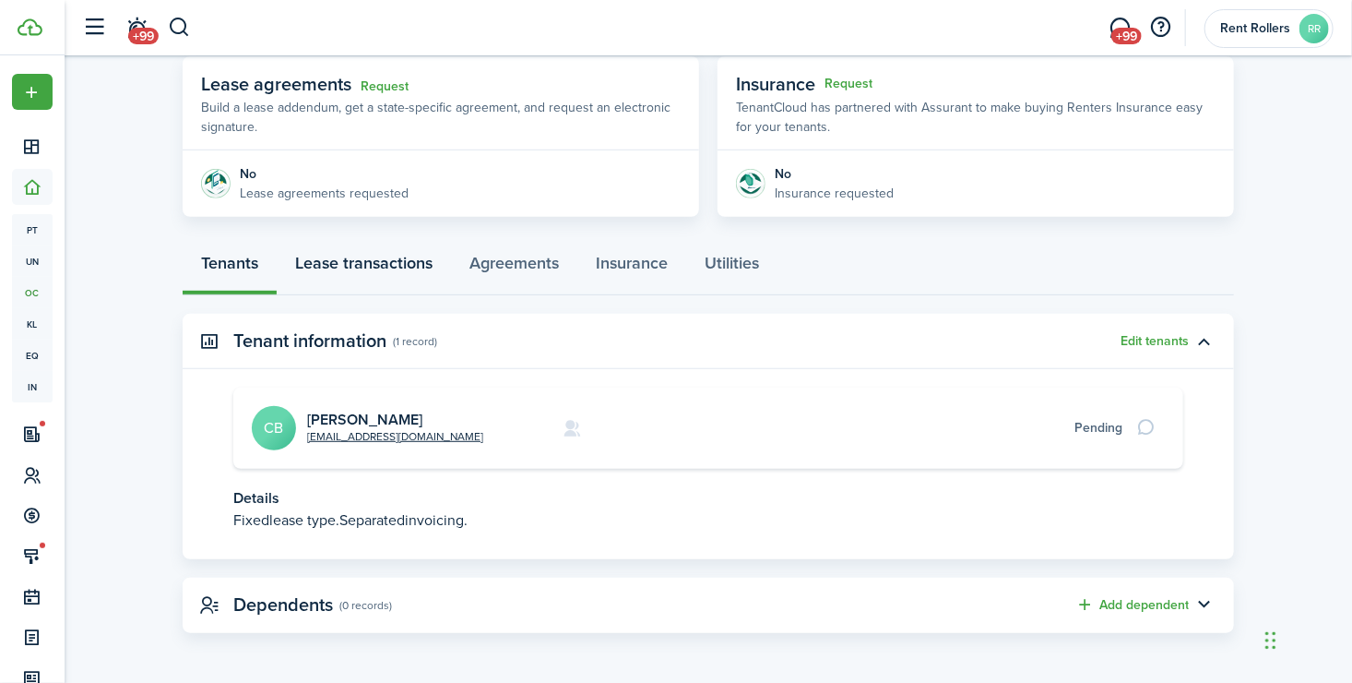
click at [383, 276] on link "Lease transactions" at bounding box center [364, 267] width 174 height 55
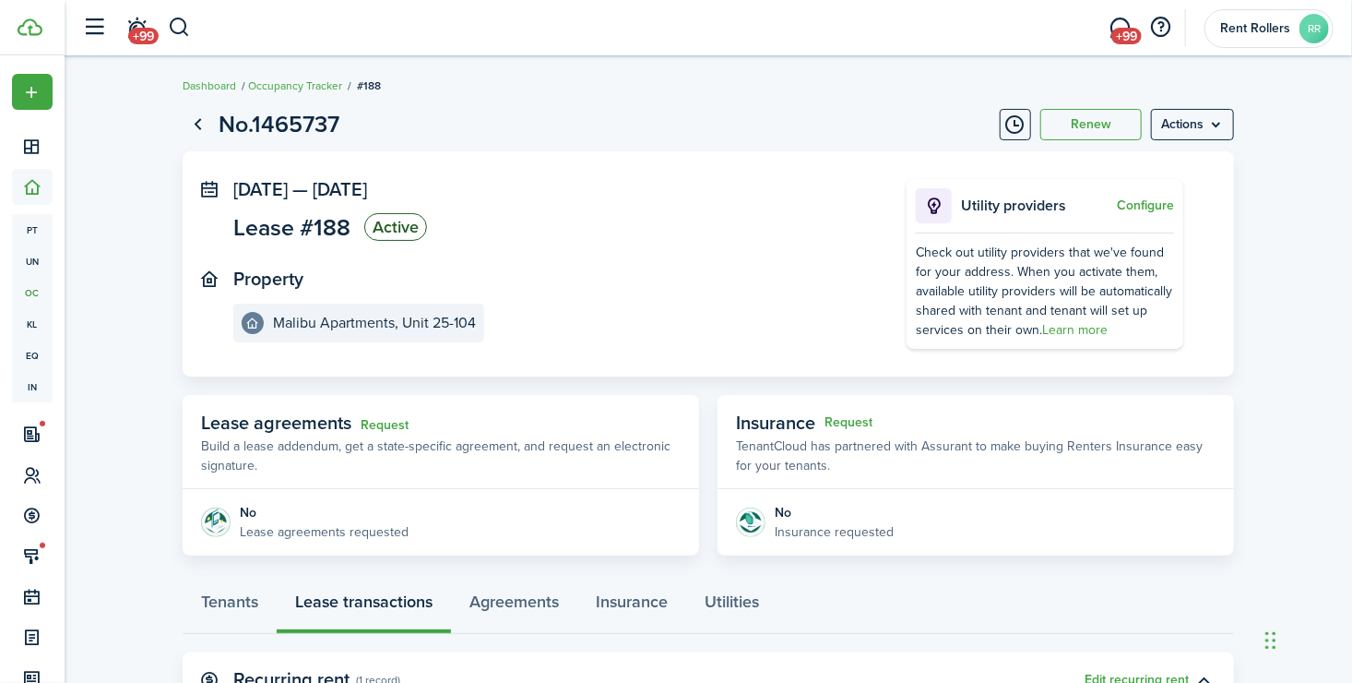
click at [584, 288] on panel-main-section "Property Malibu Apartments, Unit 25-104" at bounding box center [542, 305] width 618 height 74
click at [228, 90] on link "Dashboard" at bounding box center [210, 85] width 54 height 17
